Goal: Find specific fact: Find specific fact

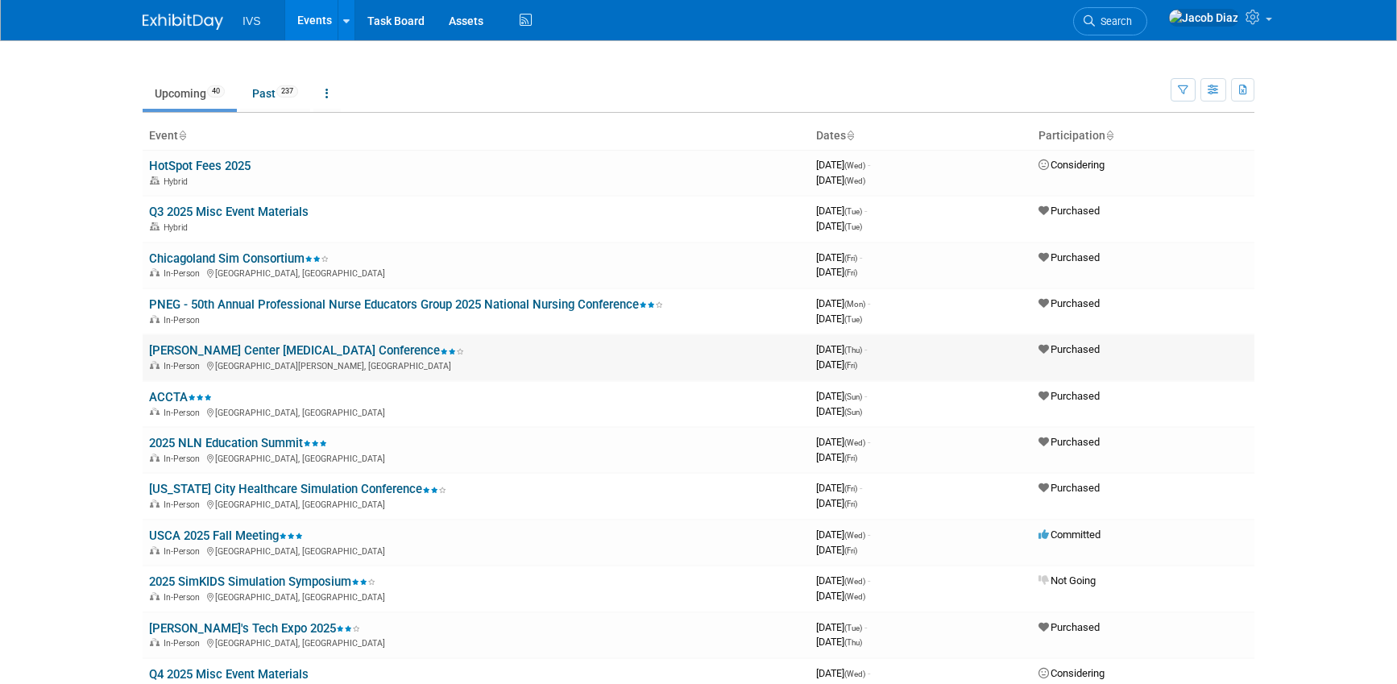
click at [283, 352] on link "[PERSON_NAME] Center [MEDICAL_DATA] Conference" at bounding box center [306, 350] width 315 height 14
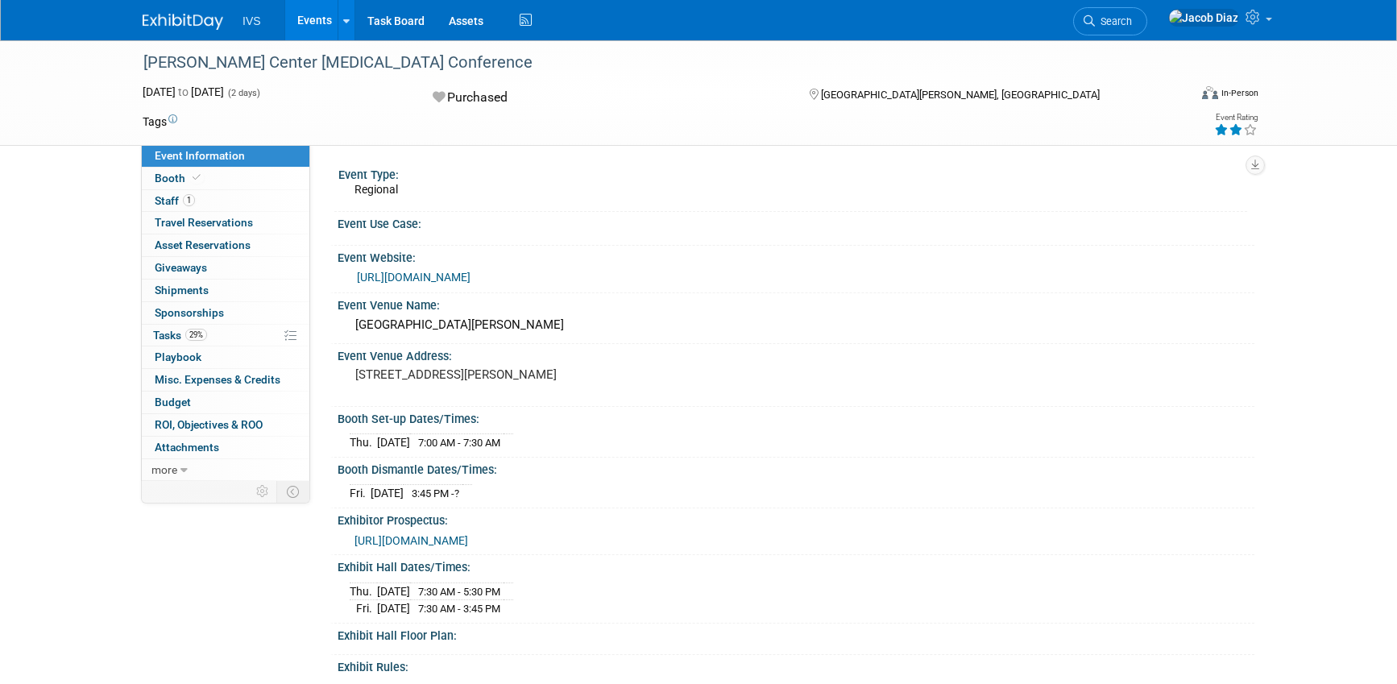
drag, startPoint x: 632, startPoint y: 371, endPoint x: 353, endPoint y: 370, distance: 279.5
click at [353, 370] on div "[STREET_ADDRESS][PERSON_NAME]" at bounding box center [529, 381] width 358 height 37
copy pre "[STREET_ADDRESS][PERSON_NAME]"
